Goal: Navigation & Orientation: Find specific page/section

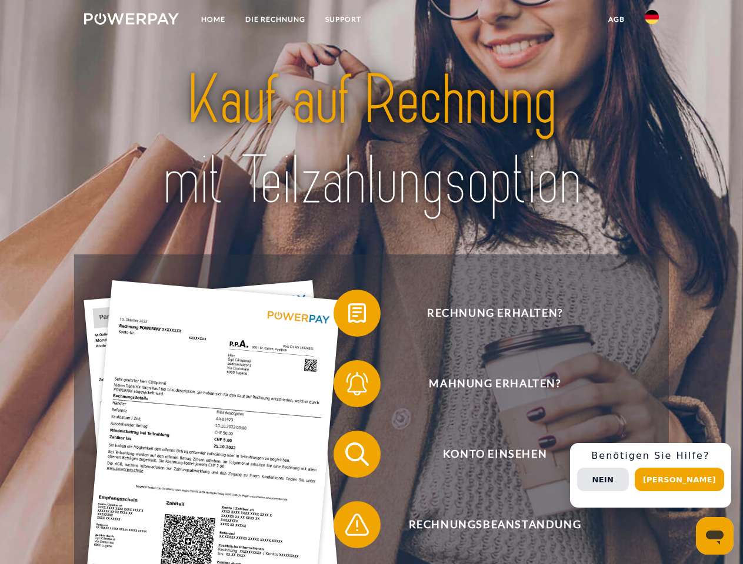
click at [131, 21] on img at bounding box center [131, 19] width 95 height 12
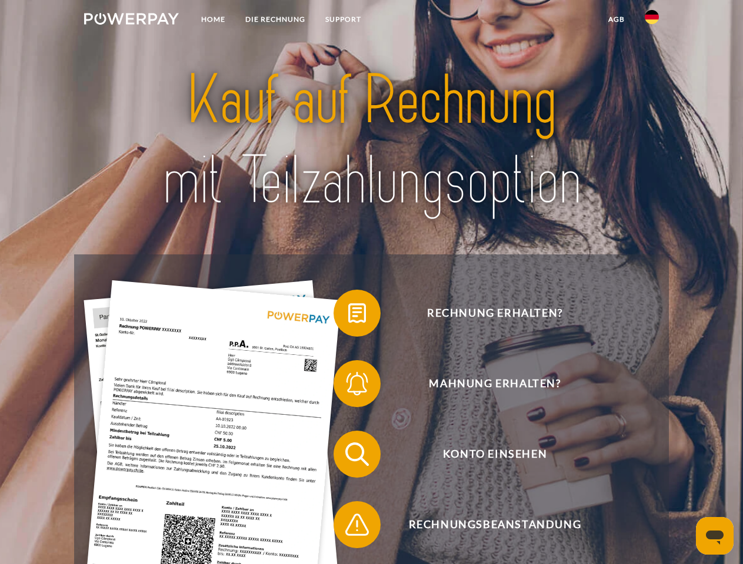
click at [651, 21] on img at bounding box center [651, 17] width 14 height 14
click at [616, 19] on link "agb" at bounding box center [616, 19] width 36 height 21
click at [348, 316] on span at bounding box center [339, 313] width 59 height 59
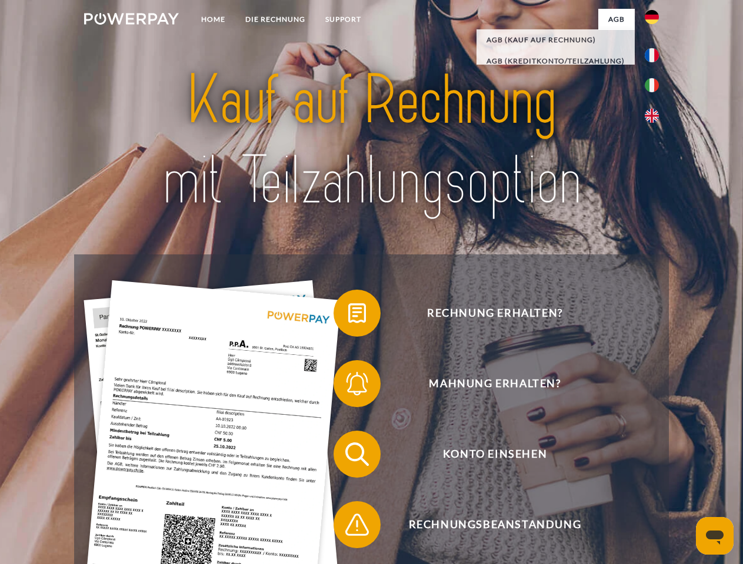
click at [348, 386] on span at bounding box center [339, 384] width 59 height 59
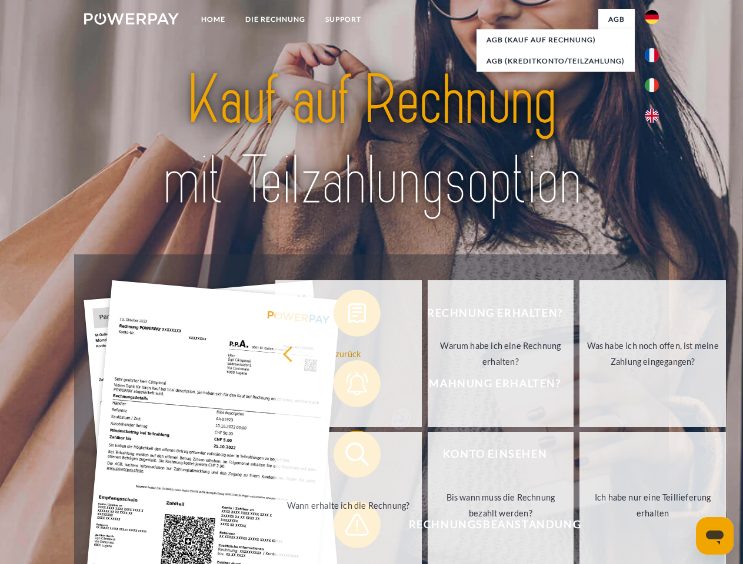
click at [427, 457] on link "Bis wann muss die Rechnung bezahlt werden?" at bounding box center [500, 505] width 146 height 147
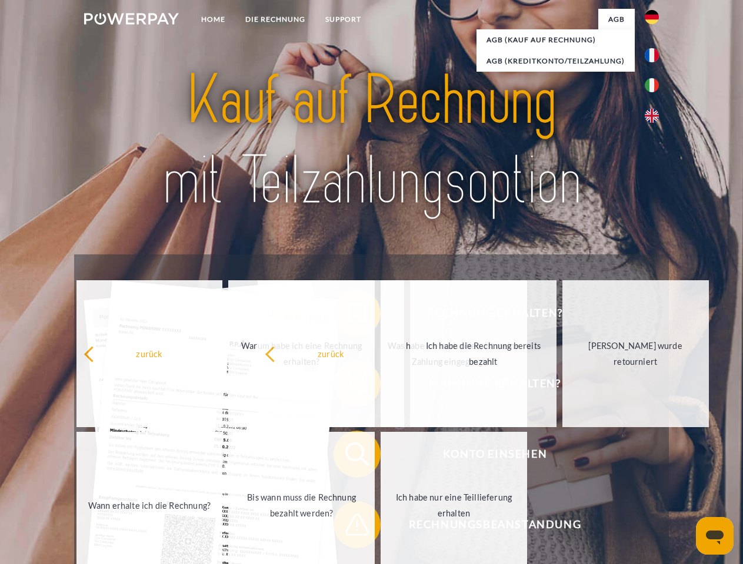
click at [348, 527] on span at bounding box center [339, 525] width 59 height 59
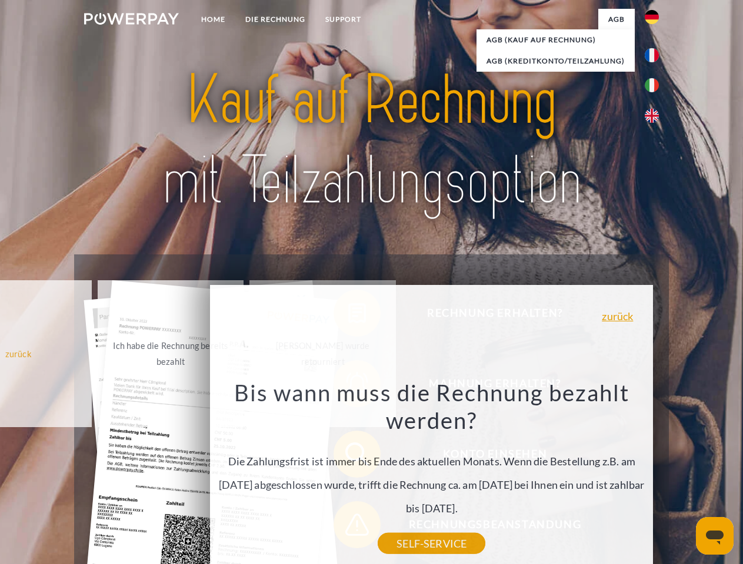
click at [654, 476] on div "Rechnung erhalten? Mahnung erhalten? Konto einsehen" at bounding box center [371, 490] width 594 height 470
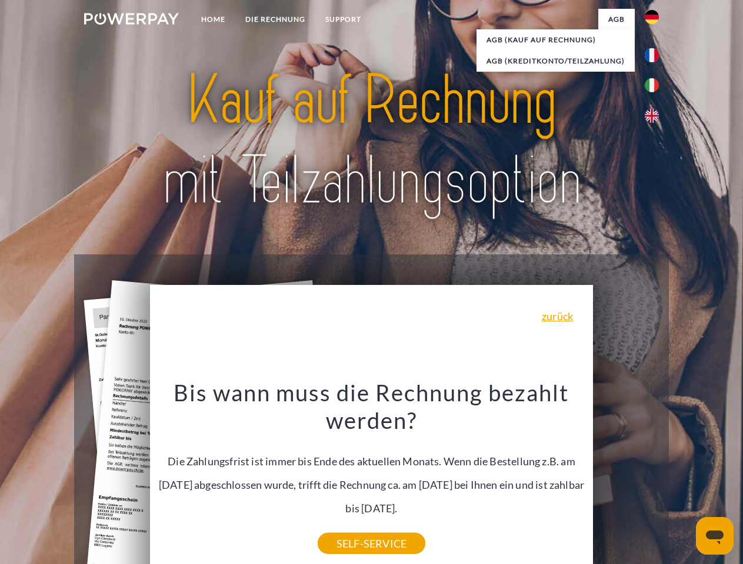
click at [626, 478] on span "Konto einsehen" at bounding box center [494, 454] width 288 height 47
click at [683, 480] on header "Home DIE RECHNUNG SUPPORT" at bounding box center [371, 406] width 743 height 812
